Goal: Check status: Check status

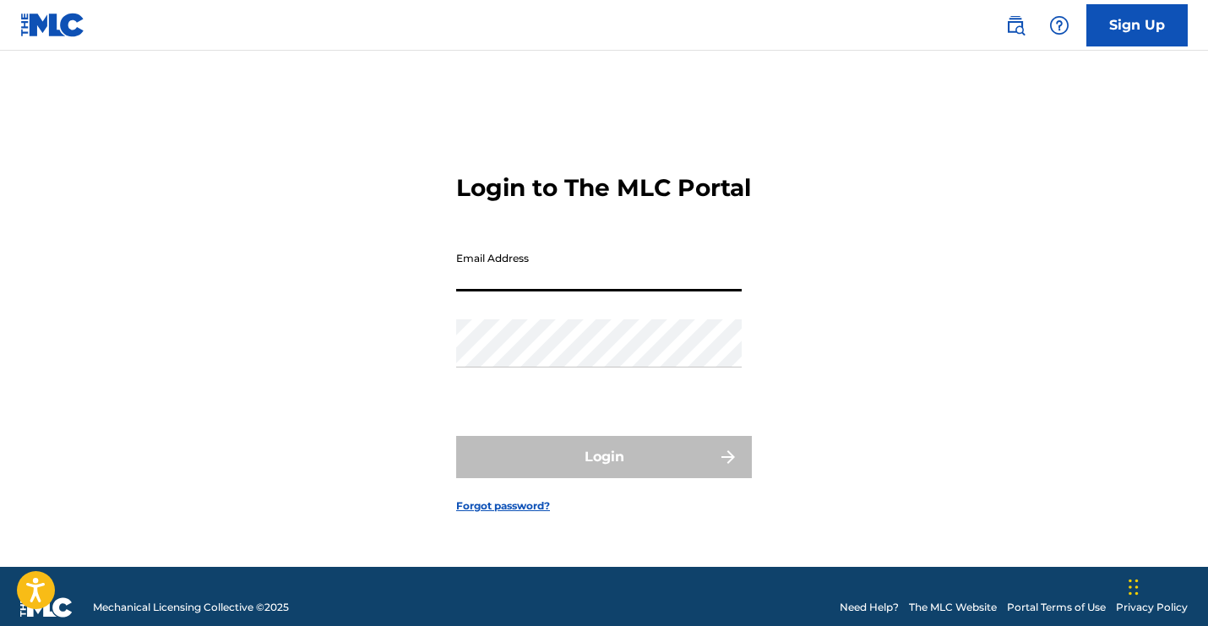
click at [615, 291] on input "Email Address" at bounding box center [598, 267] width 285 height 48
type input "[EMAIL_ADDRESS][DOMAIN_NAME]"
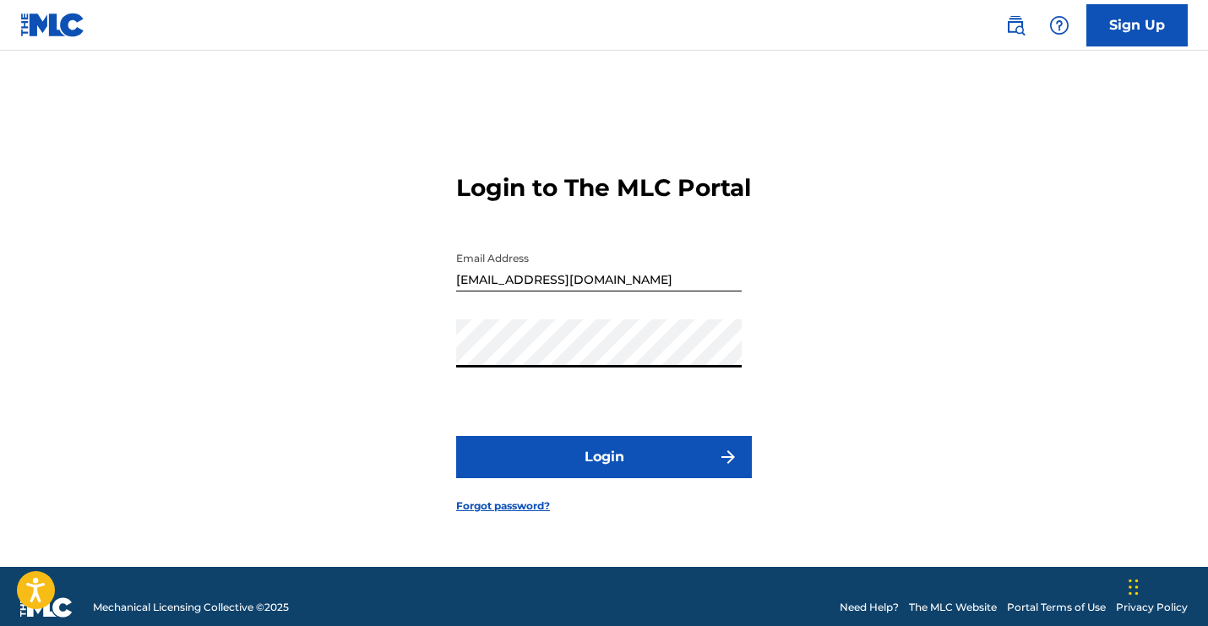
click at [456, 436] on button "Login" at bounding box center [604, 457] width 296 height 42
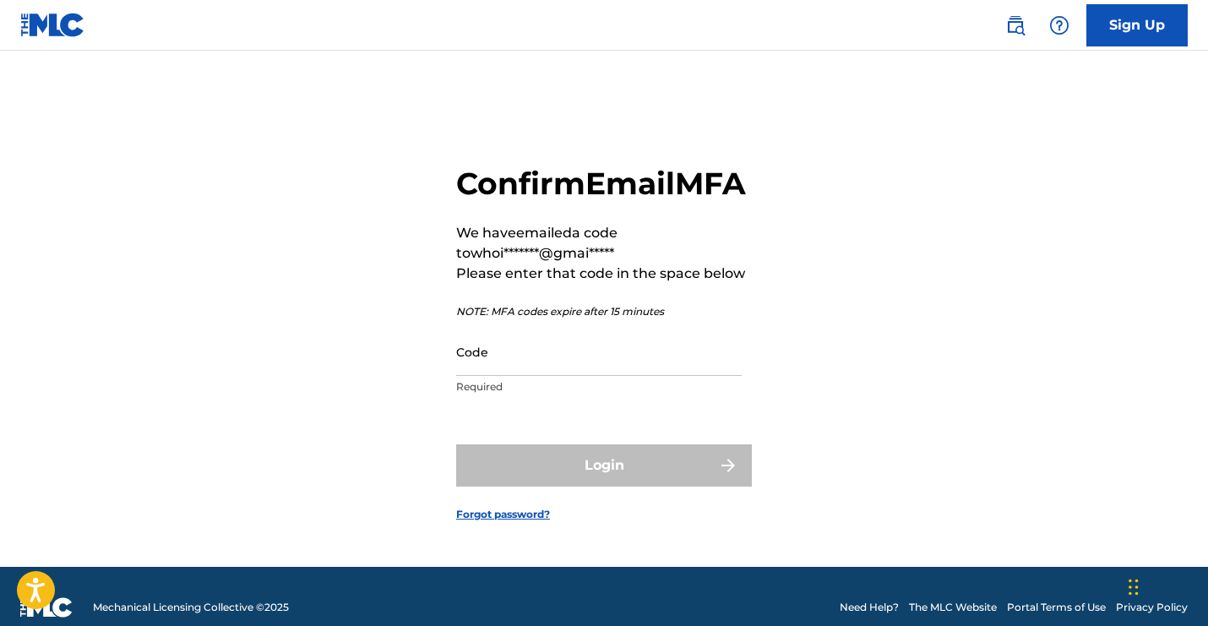
click at [573, 376] on input "Code" at bounding box center [598, 352] width 285 height 48
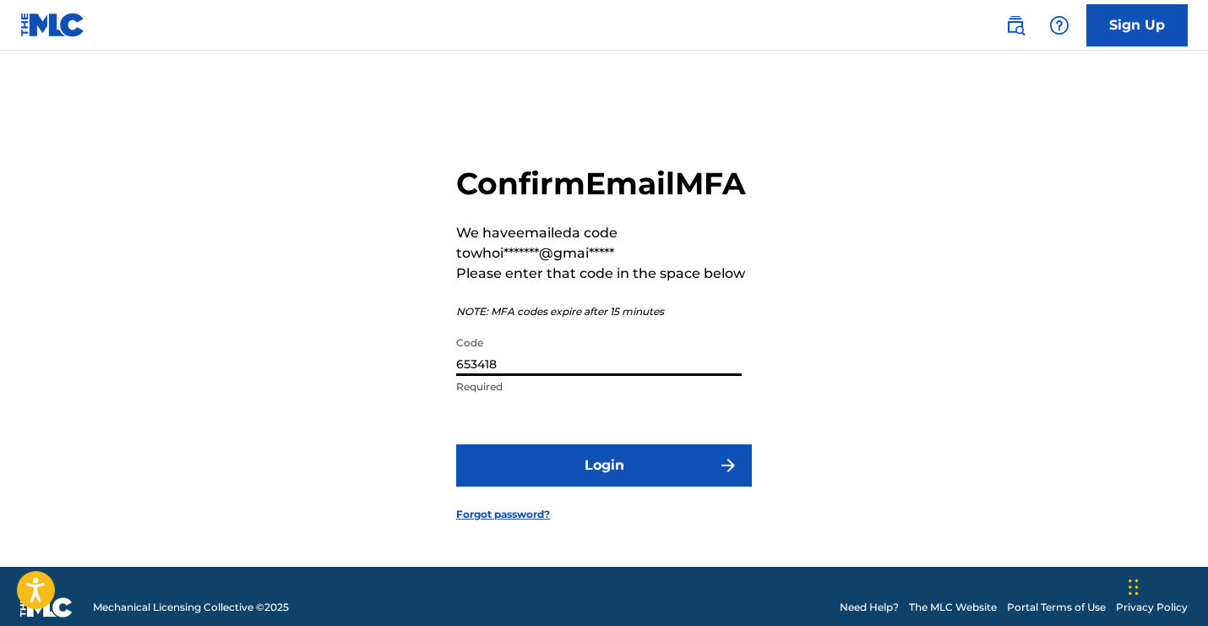
type input "653418"
click at [456, 444] on button "Login" at bounding box center [604, 465] width 296 height 42
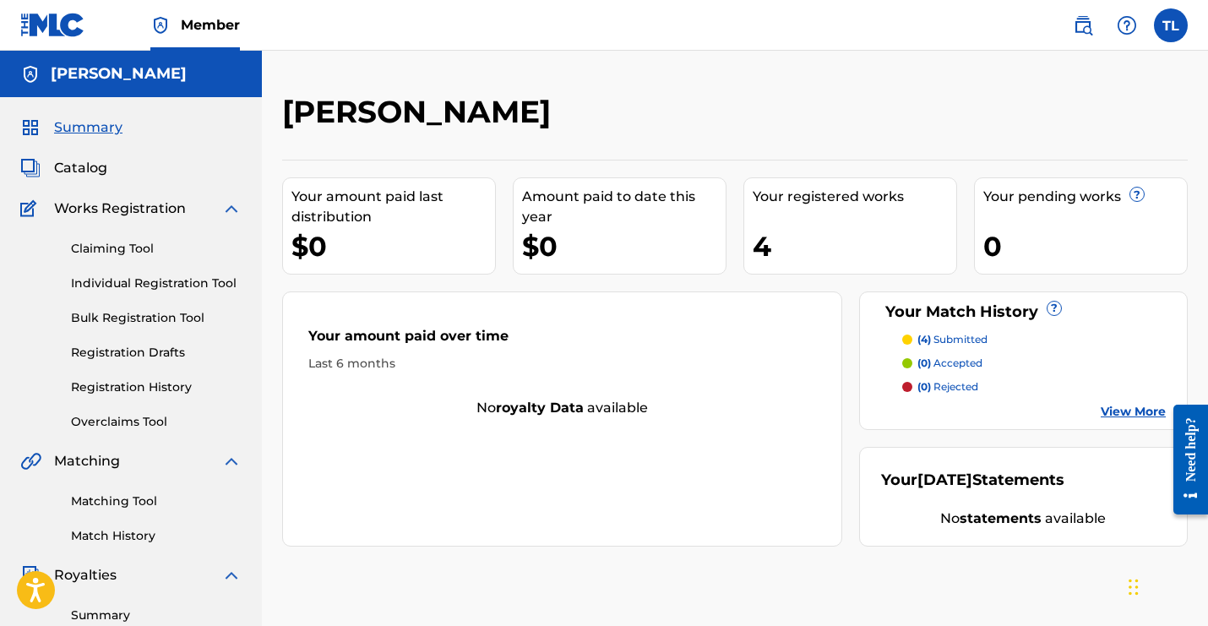
click at [155, 532] on link "Match History" at bounding box center [156, 536] width 171 height 18
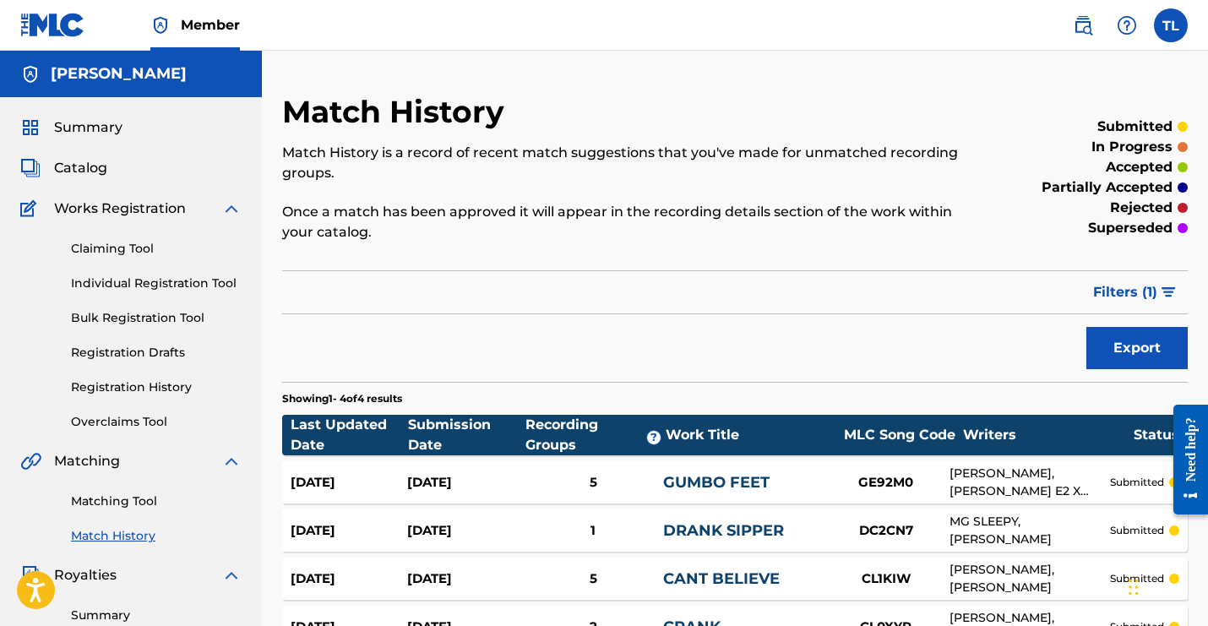
click at [181, 388] on link "Registration History" at bounding box center [156, 387] width 171 height 18
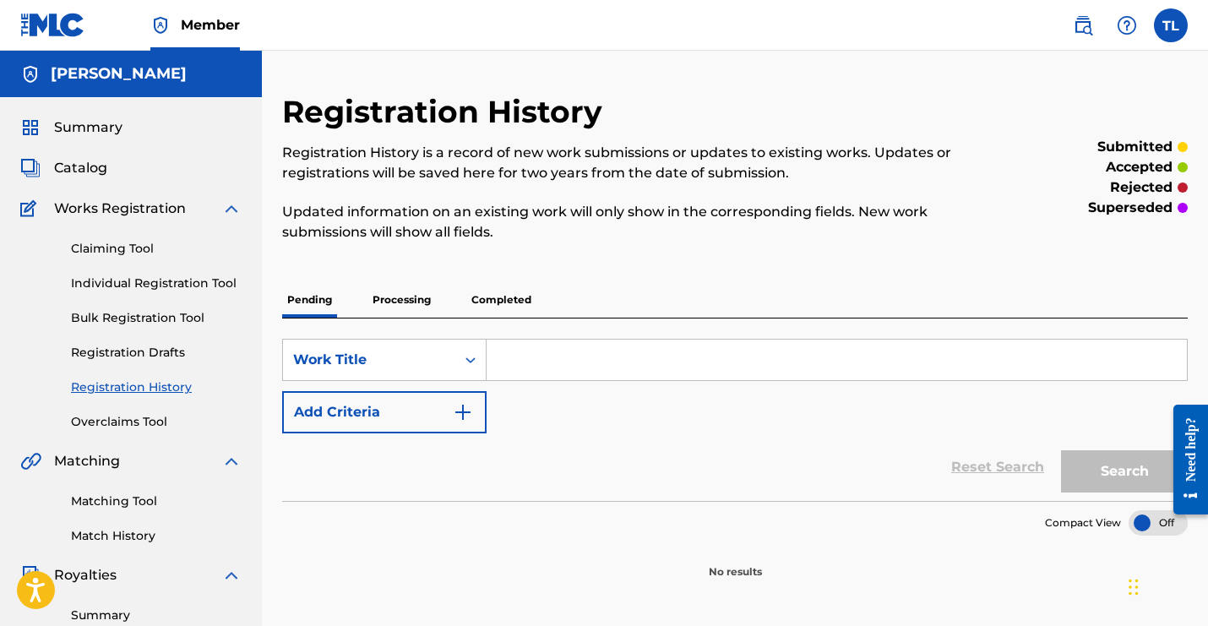
click at [395, 305] on p "Processing" at bounding box center [401, 299] width 68 height 35
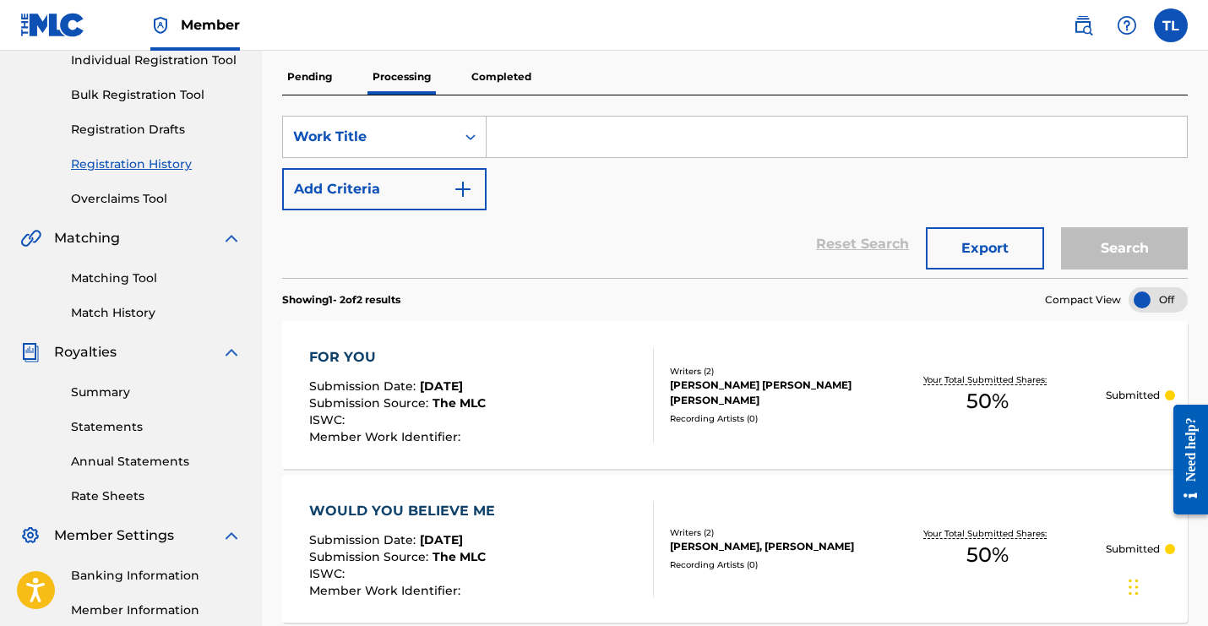
scroll to position [121, 0]
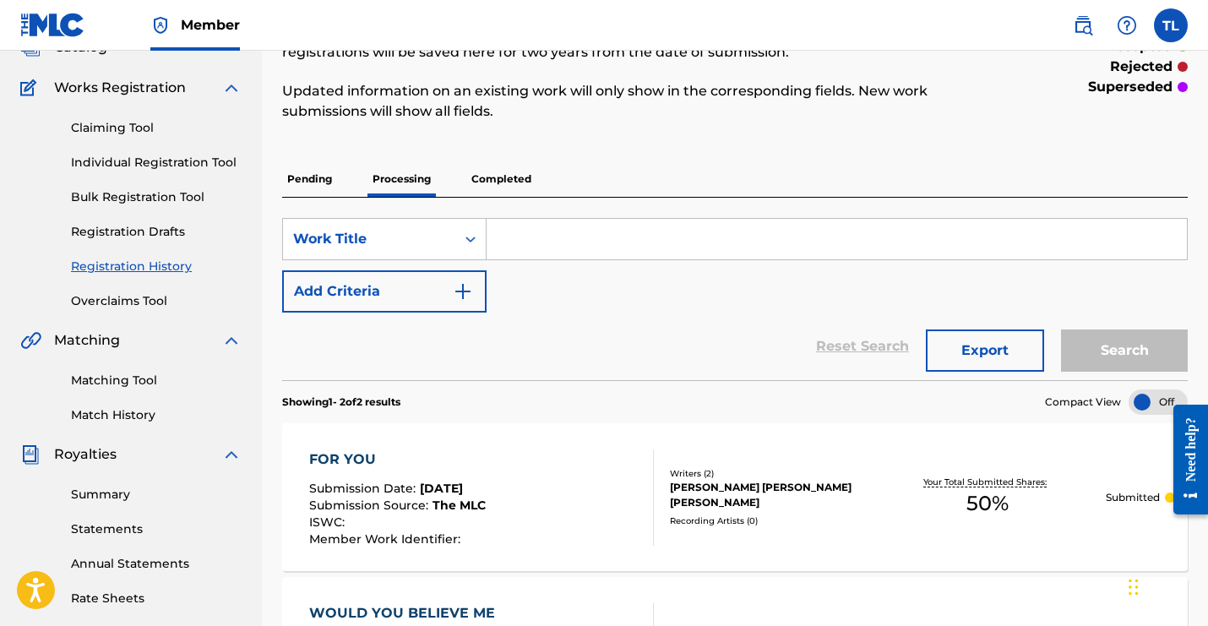
click at [487, 185] on p "Completed" at bounding box center [501, 178] width 70 height 35
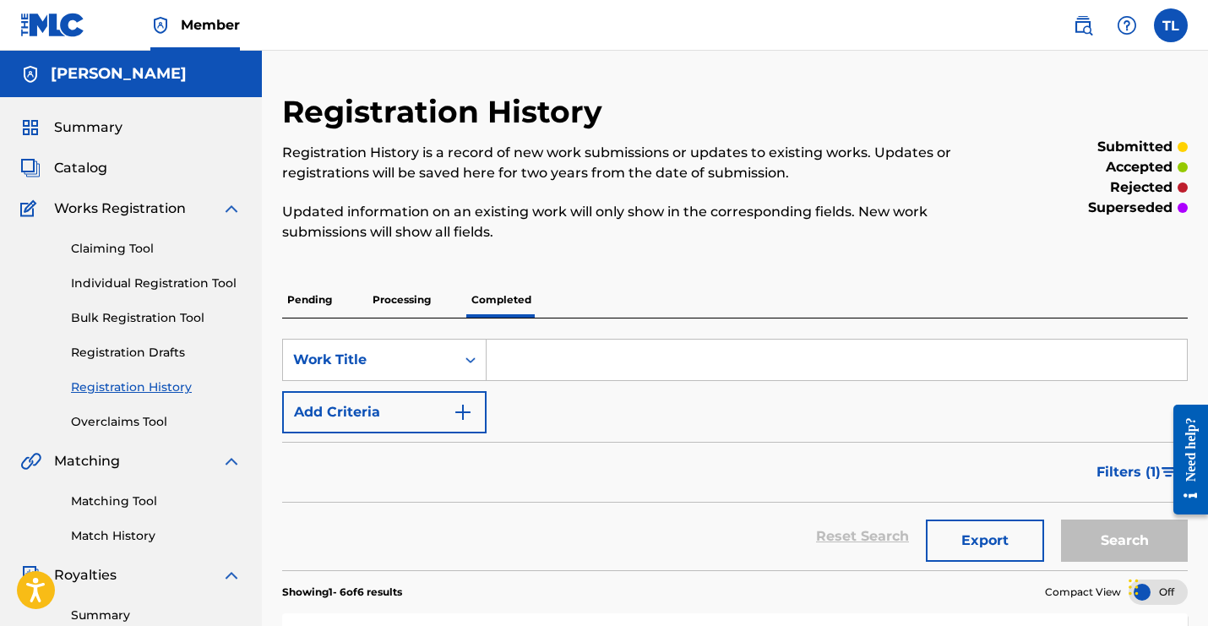
click at [94, 126] on span "Summary" at bounding box center [88, 127] width 68 height 20
